Goal: Transaction & Acquisition: Purchase product/service

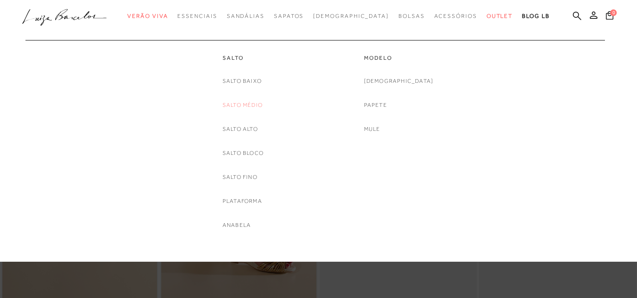
click at [237, 107] on link "Salto Médio" at bounding box center [242, 105] width 40 height 10
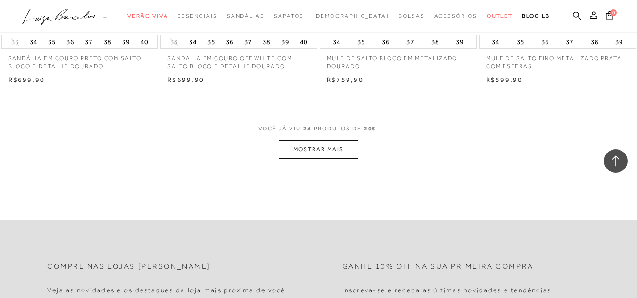
scroll to position [1838, 0]
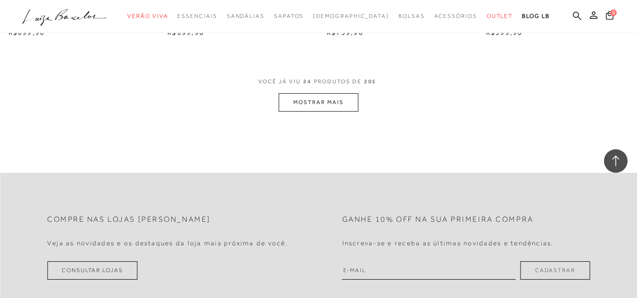
click at [303, 96] on button "MOSTRAR MAIS" at bounding box center [318, 102] width 79 height 18
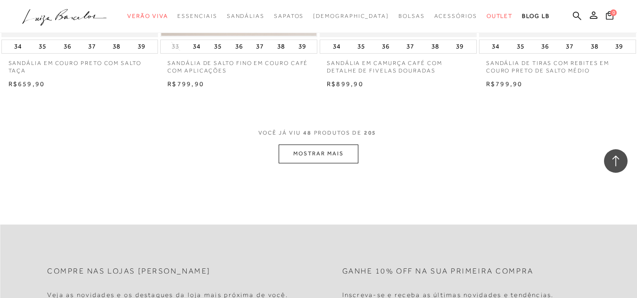
scroll to position [3630, 0]
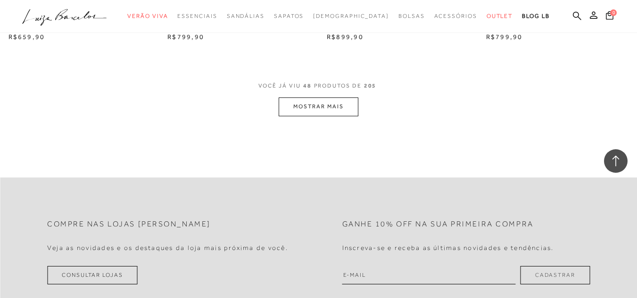
click at [298, 103] on button "MOSTRAR MAIS" at bounding box center [318, 107] width 79 height 18
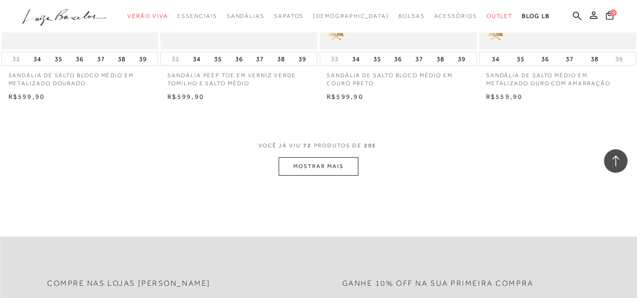
scroll to position [5421, 0]
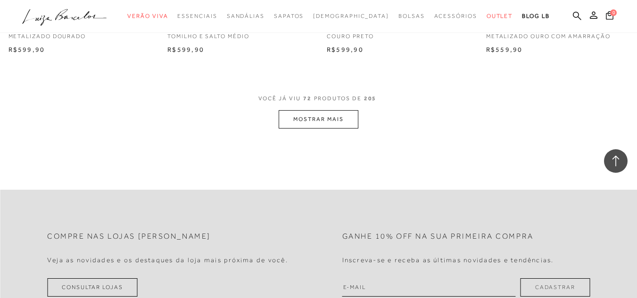
click at [336, 110] on button "MOSTRAR MAIS" at bounding box center [318, 119] width 79 height 18
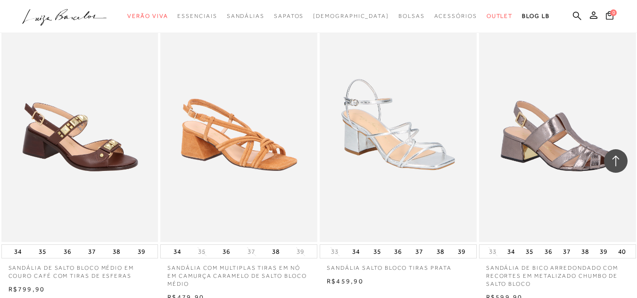
scroll to position [7023, 0]
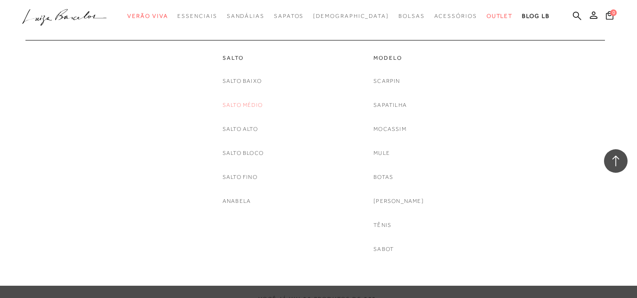
click at [242, 108] on link "Salto Médio" at bounding box center [242, 105] width 40 height 10
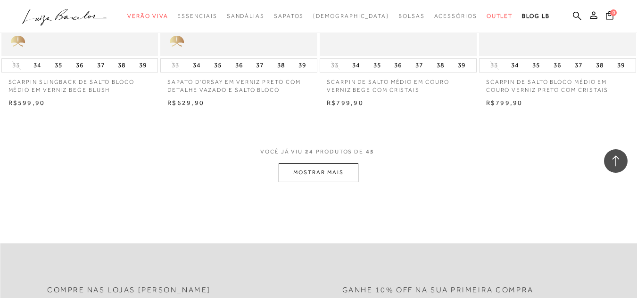
scroll to position [1791, 0]
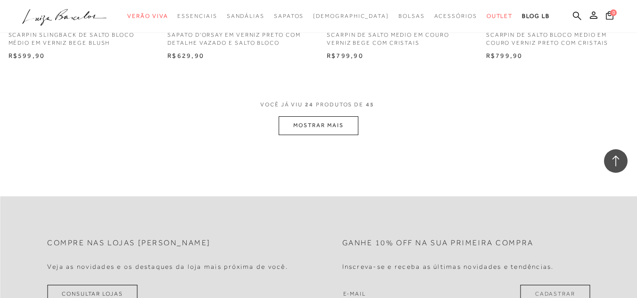
click at [294, 116] on button "MOSTRAR MAIS" at bounding box center [318, 125] width 79 height 18
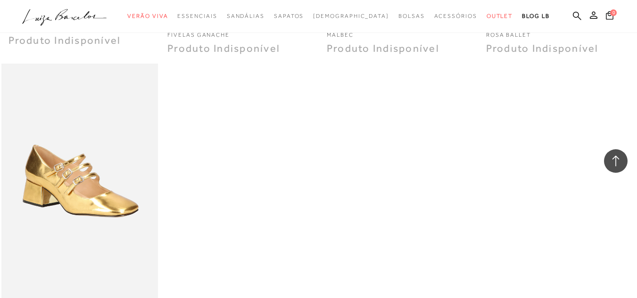
scroll to position [3347, 0]
